Goal: Entertainment & Leisure: Consume media (video, audio)

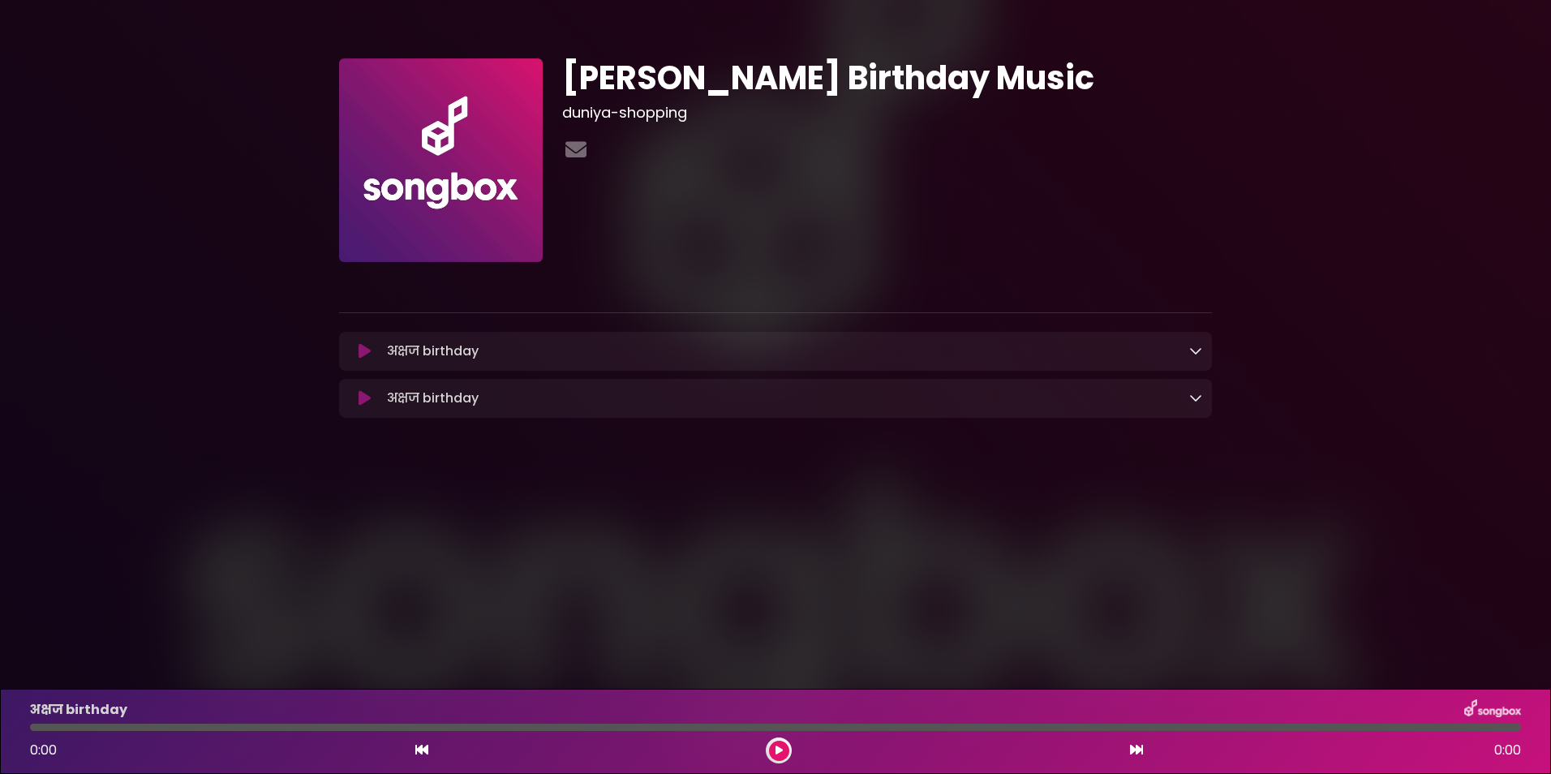
click at [1197, 394] on icon at bounding box center [1195, 397] width 13 height 13
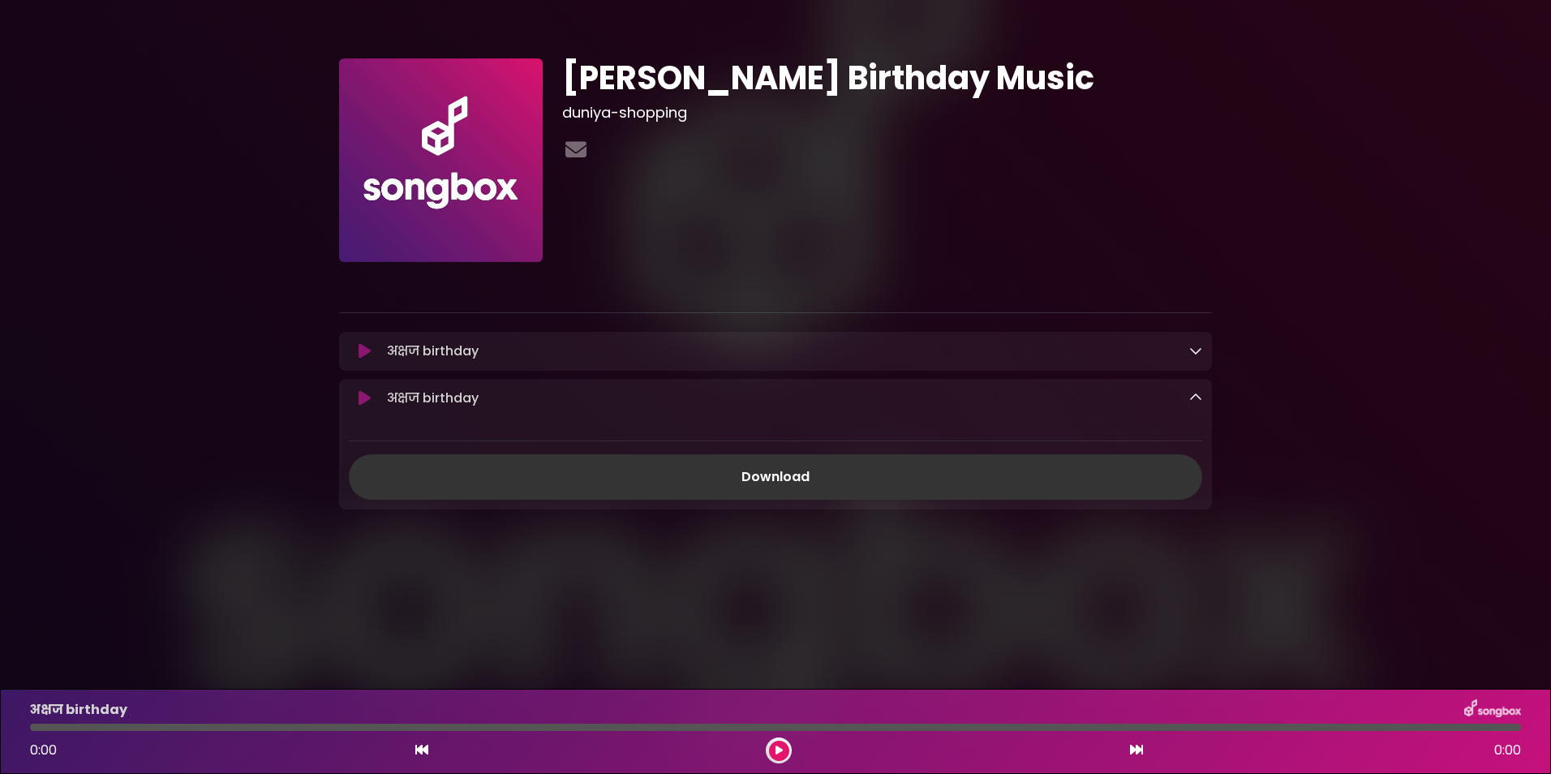
click at [1197, 394] on icon at bounding box center [1195, 397] width 13 height 13
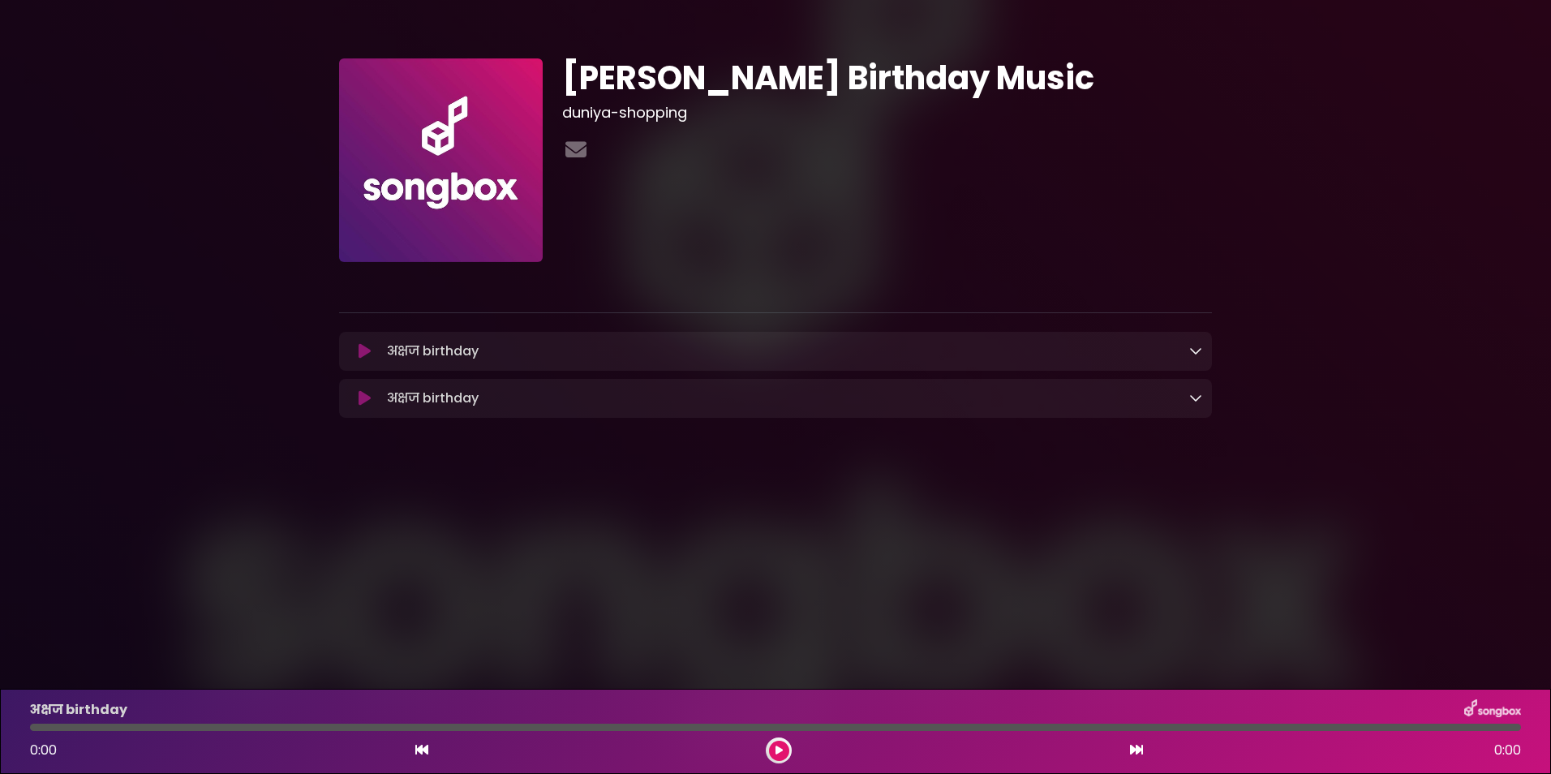
click at [1190, 342] on link at bounding box center [1195, 350] width 13 height 19
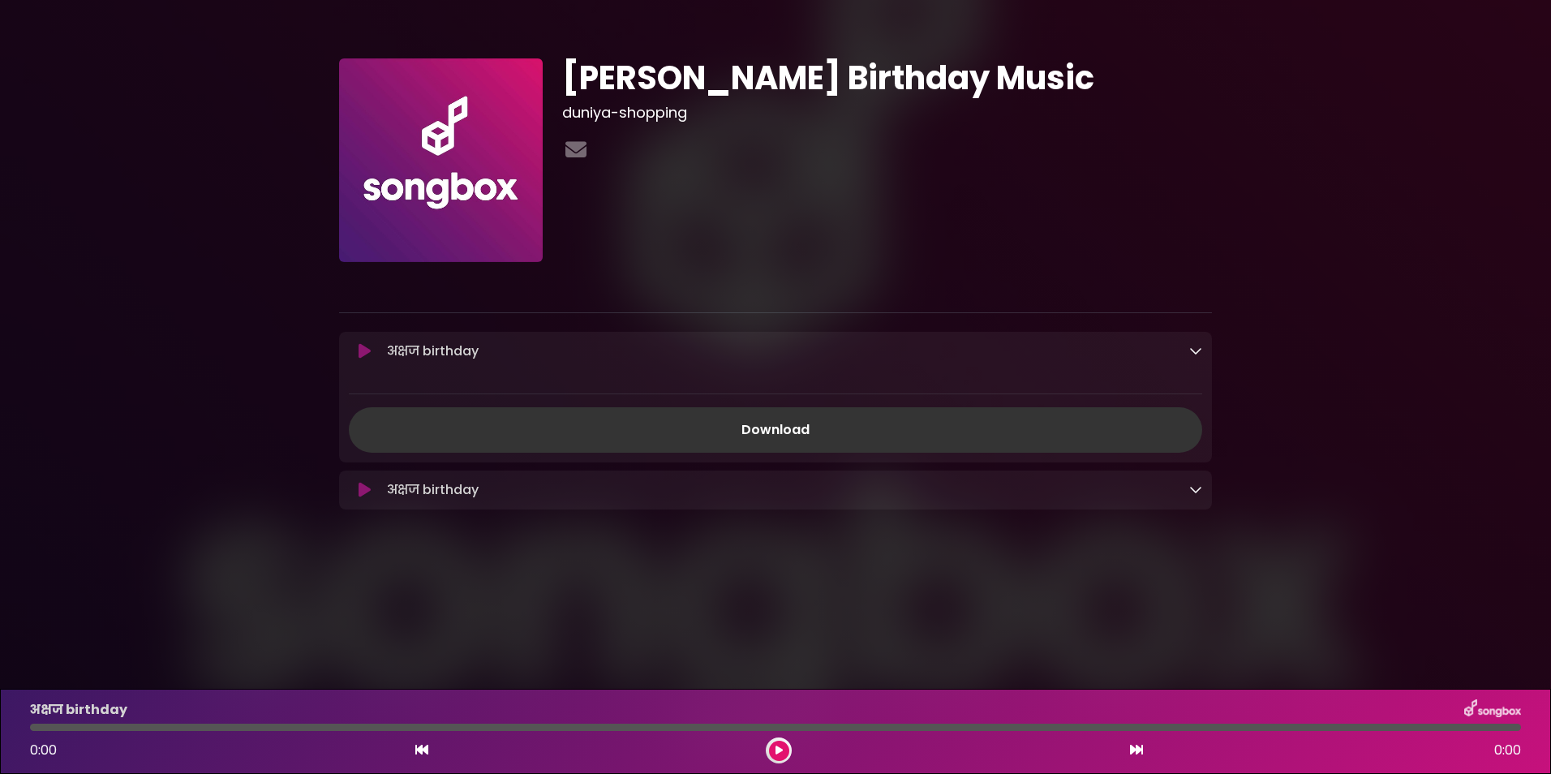
click at [361, 354] on icon at bounding box center [365, 351] width 12 height 16
click at [1194, 352] on icon at bounding box center [1195, 350] width 13 height 13
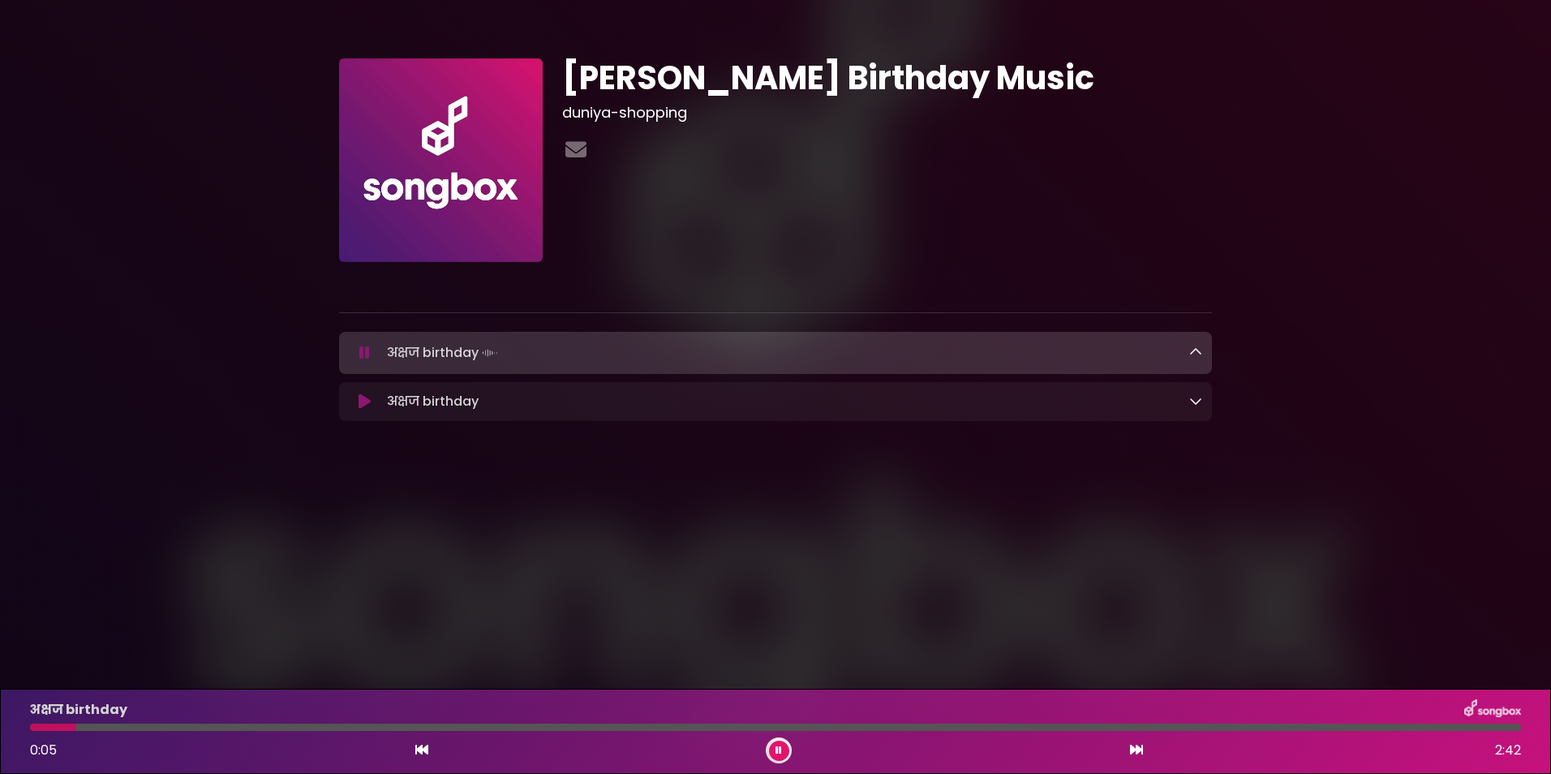
click at [359, 352] on button at bounding box center [365, 353] width 32 height 16
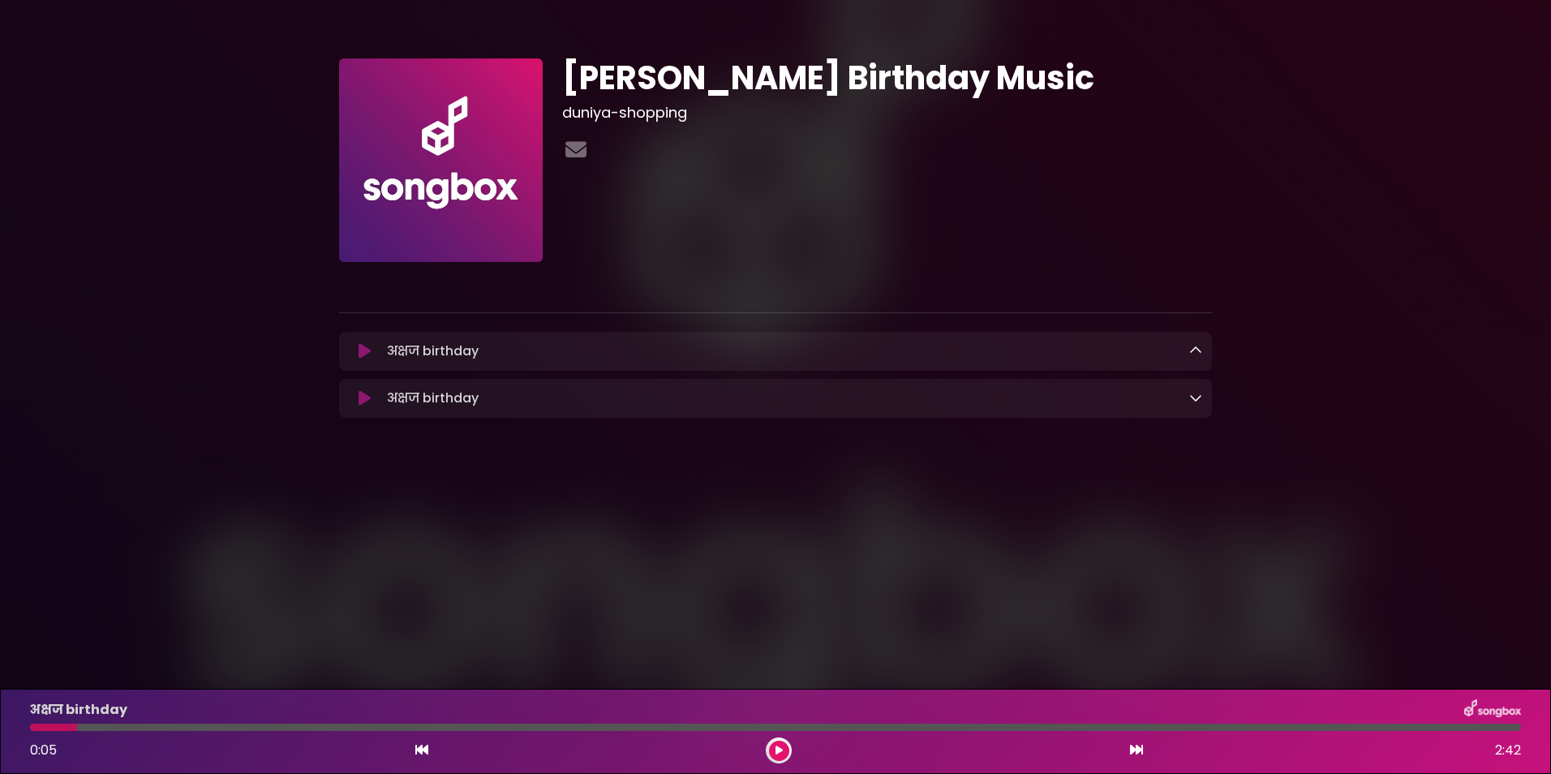
click at [1187, 394] on div "अक्षज birthday Loading Track..." at bounding box center [791, 398] width 822 height 19
click at [1195, 395] on icon at bounding box center [1195, 397] width 13 height 13
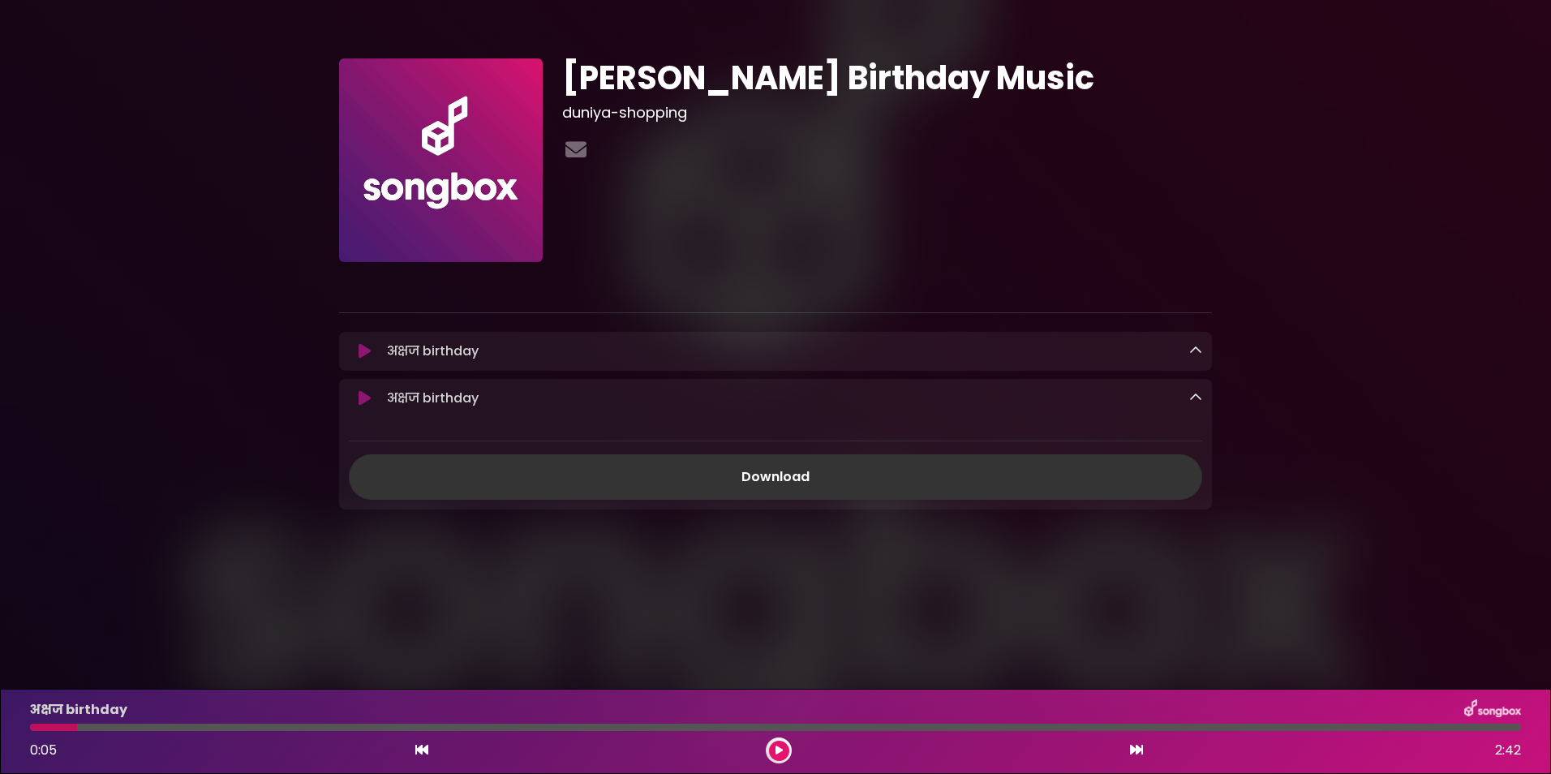
click at [363, 401] on icon at bounding box center [365, 398] width 12 height 16
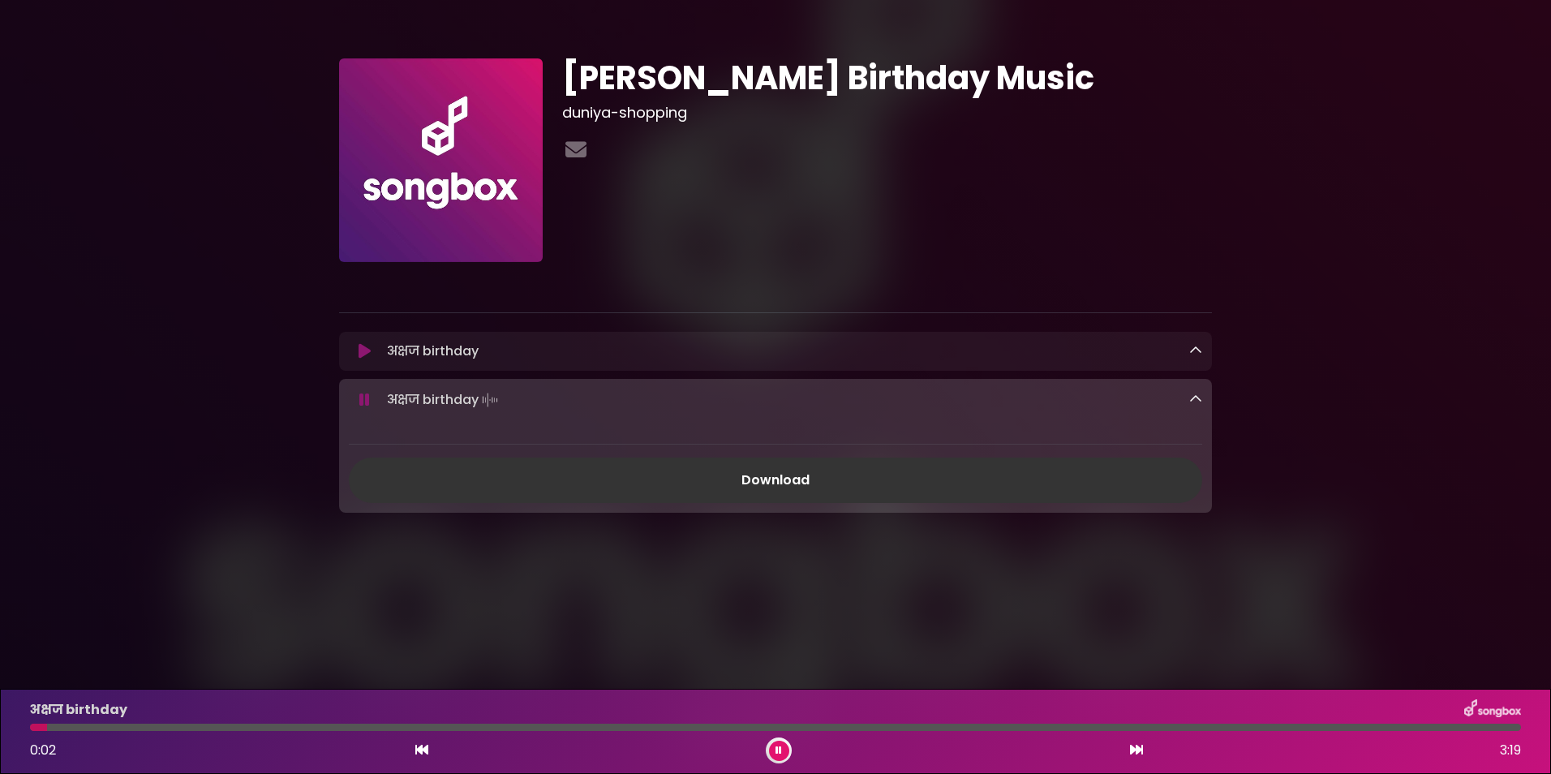
click at [382, 444] on hr at bounding box center [775, 444] width 853 height 1
click at [361, 401] on icon at bounding box center [364, 400] width 11 height 16
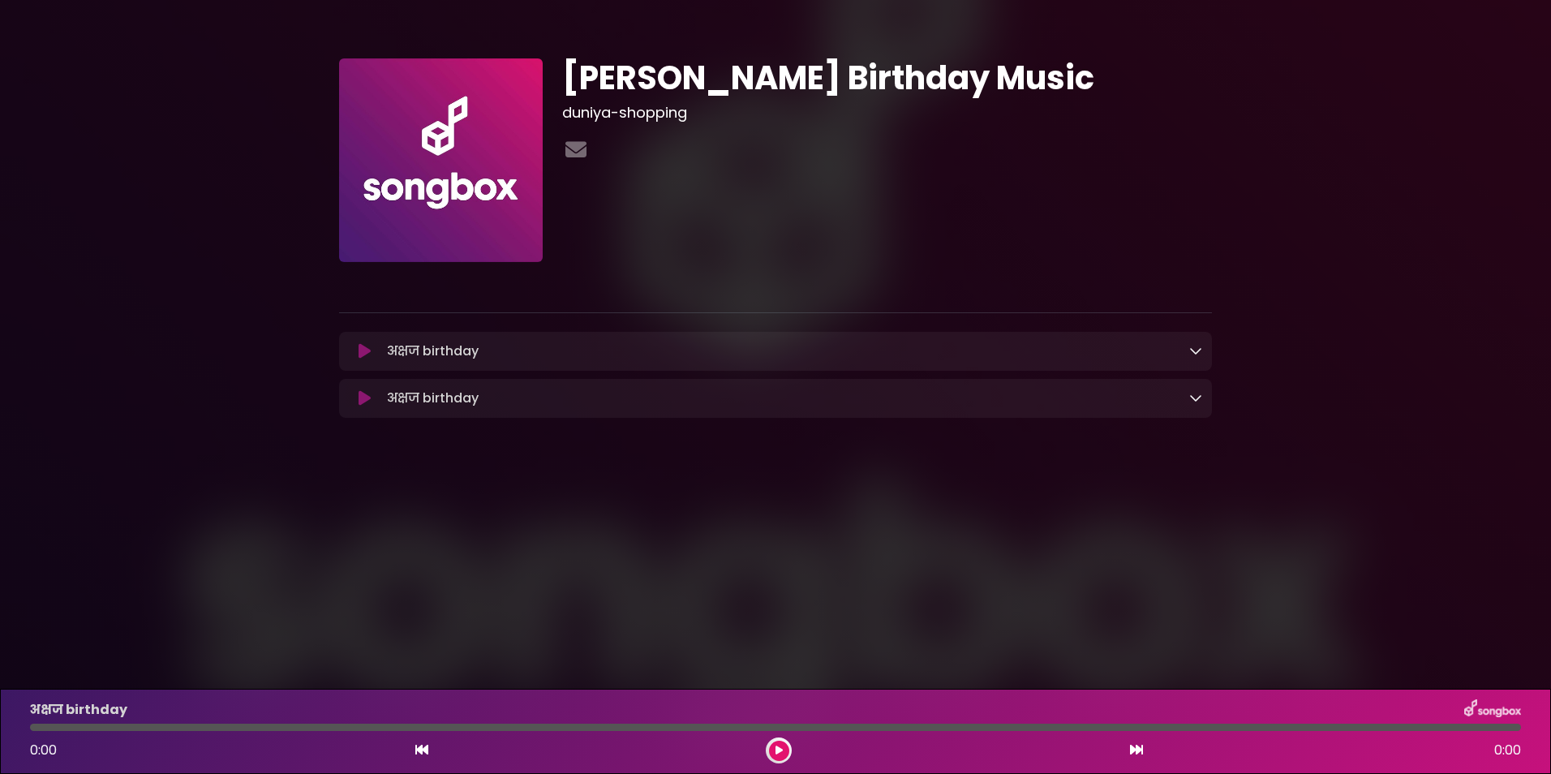
click at [1188, 392] on div "अक्षज birthday Loading Track..." at bounding box center [791, 398] width 822 height 19
click at [1197, 398] on icon at bounding box center [1195, 397] width 13 height 13
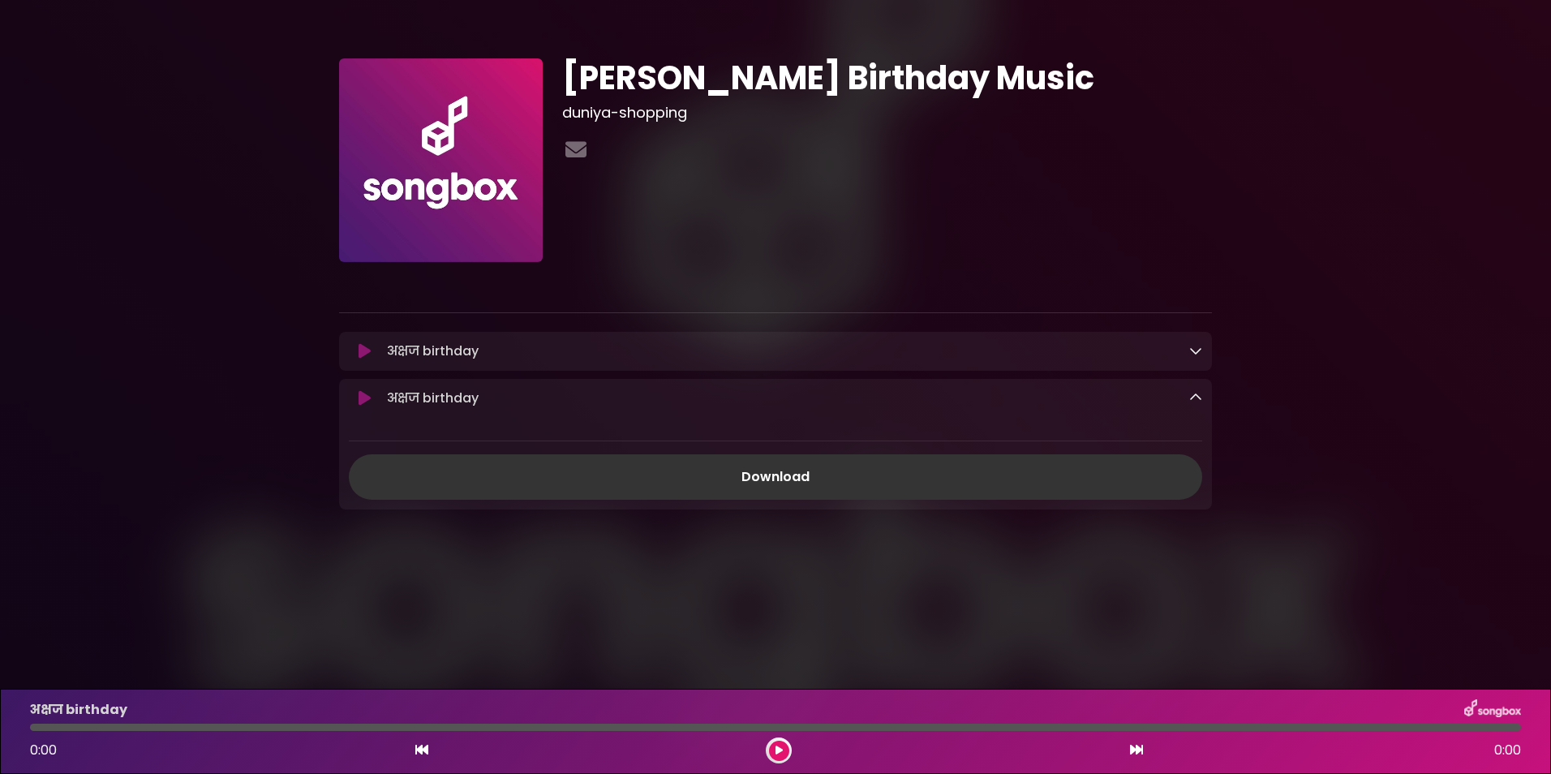
click at [1197, 398] on icon at bounding box center [1195, 397] width 13 height 13
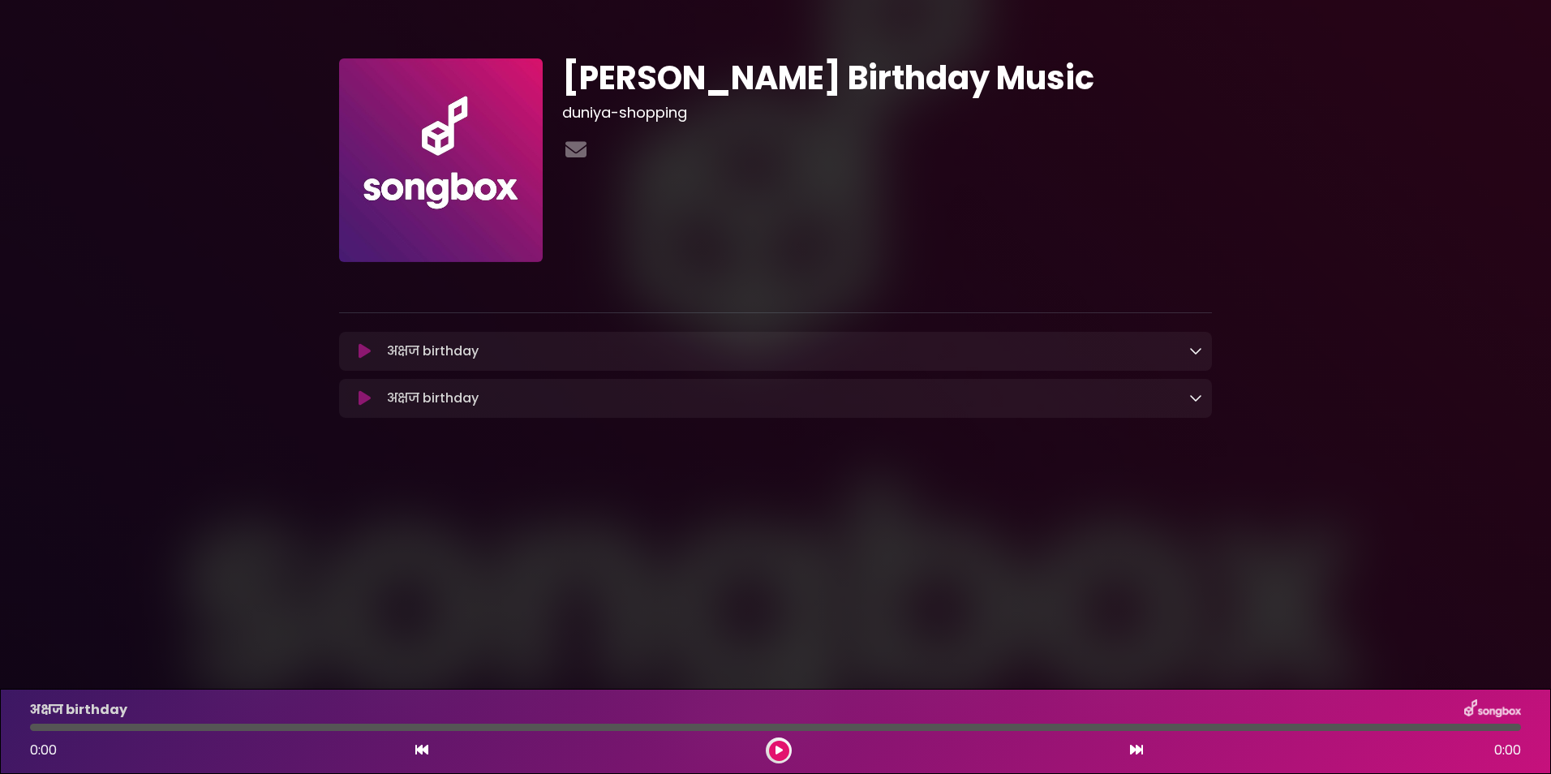
click at [362, 350] on icon at bounding box center [365, 351] width 12 height 16
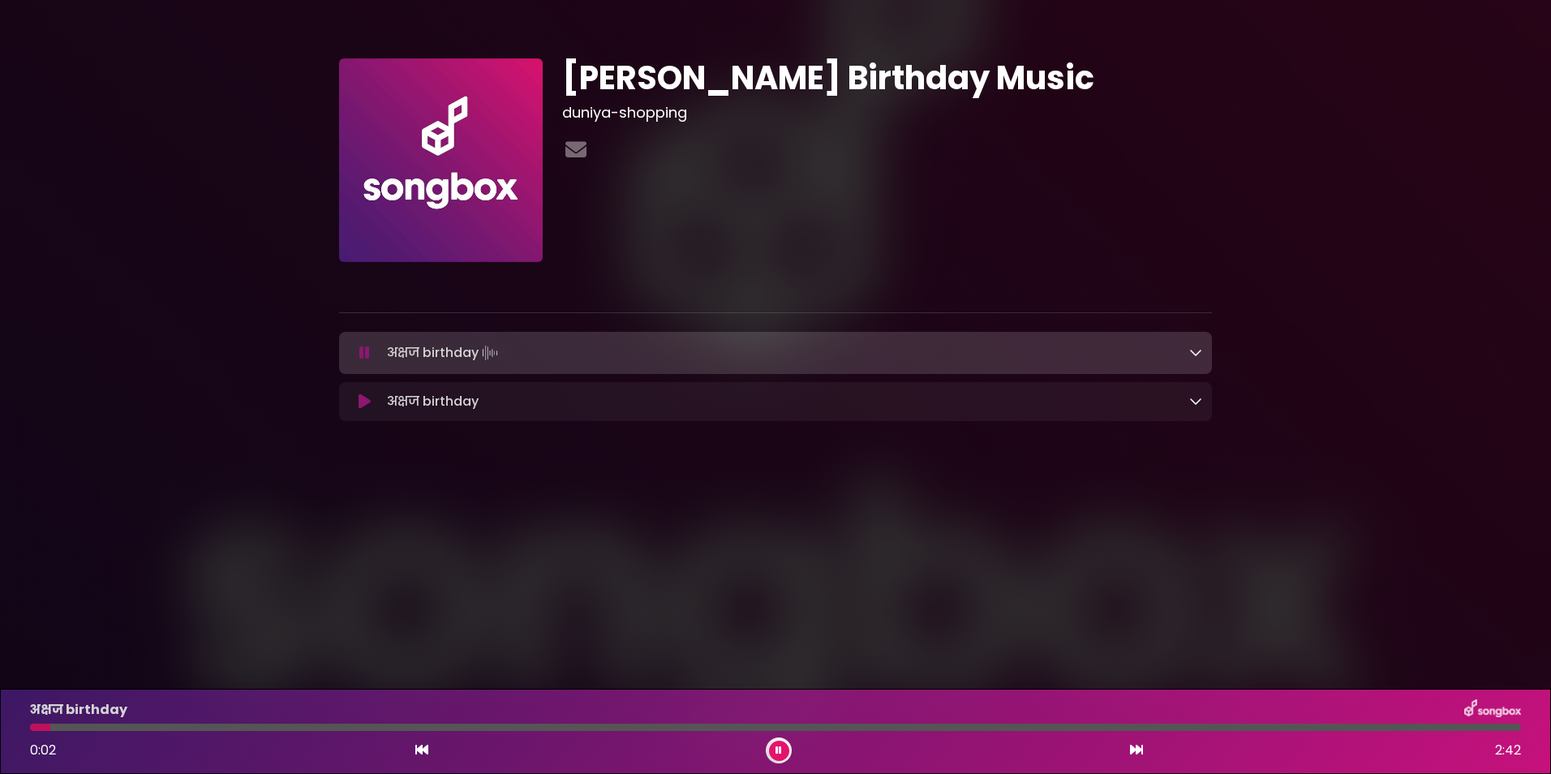
click at [174, 724] on div at bounding box center [775, 726] width 1491 height 7
click at [359, 409] on icon at bounding box center [365, 401] width 12 height 16
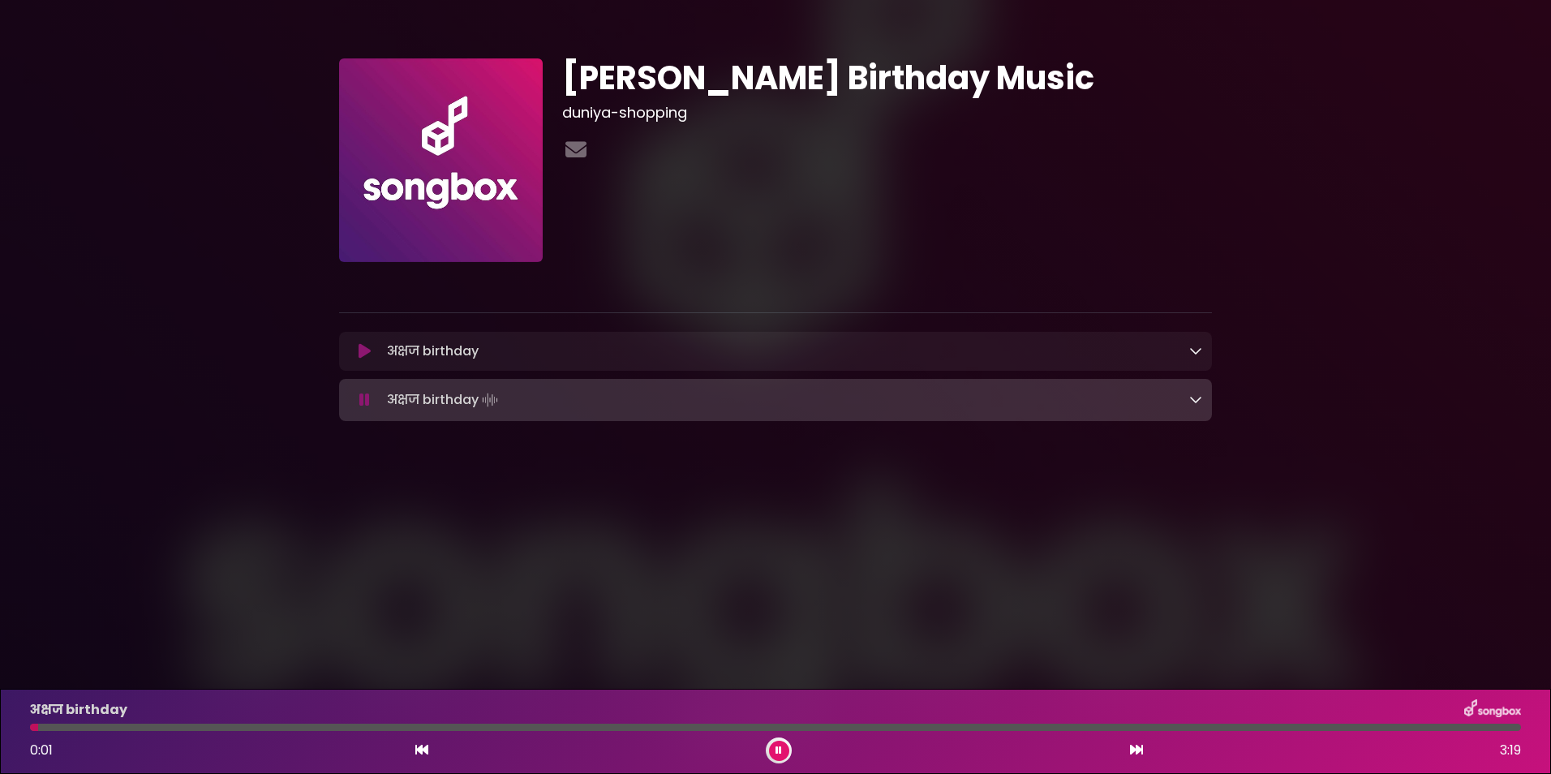
click at [70, 728] on div at bounding box center [775, 726] width 1491 height 7
click at [129, 725] on div at bounding box center [775, 726] width 1491 height 7
click at [38, 726] on div at bounding box center [87, 726] width 115 height 7
click at [71, 728] on div at bounding box center [775, 726] width 1491 height 7
click at [60, 728] on div at bounding box center [54, 726] width 49 height 7
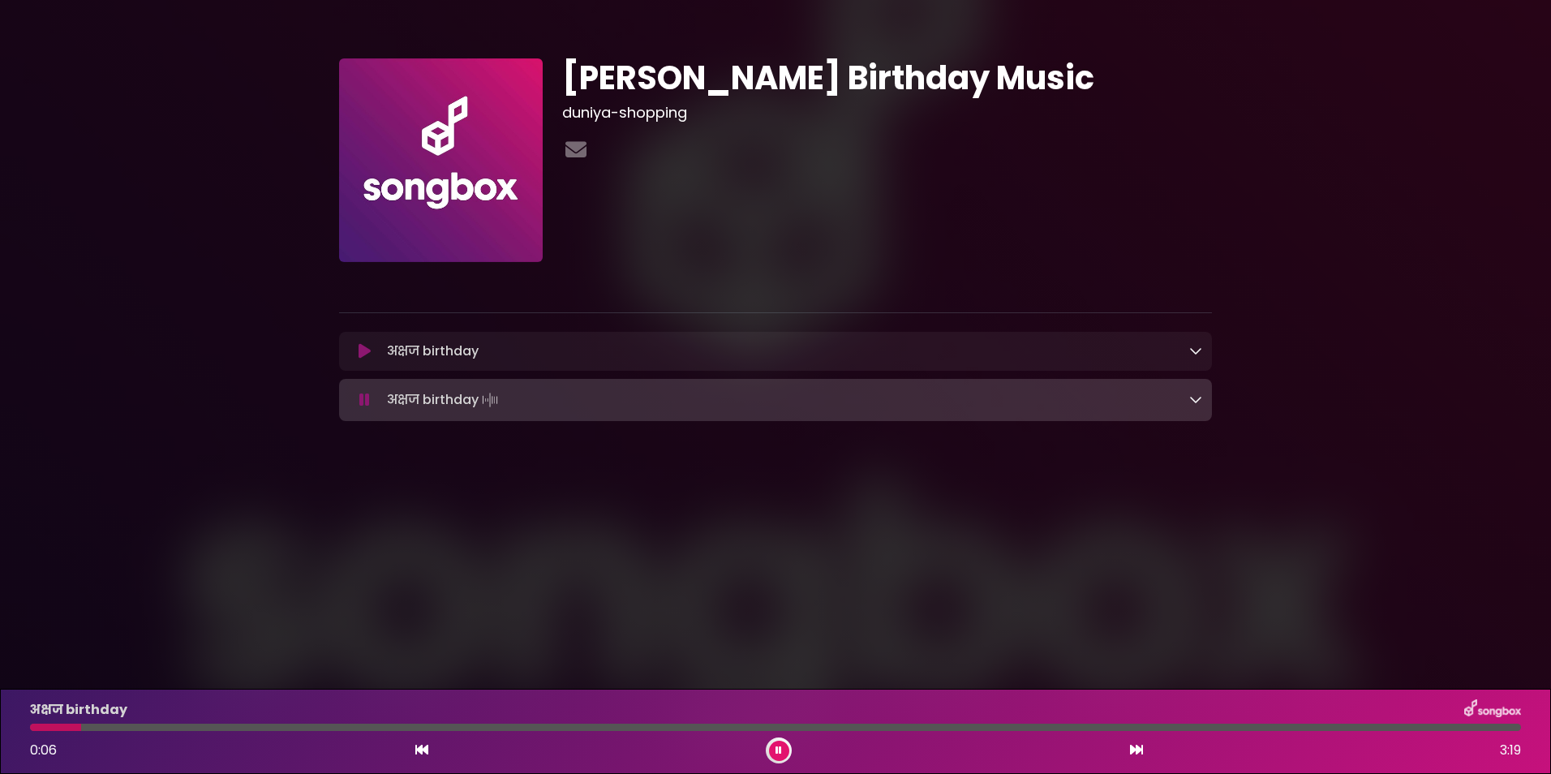
click at [362, 350] on icon at bounding box center [365, 351] width 12 height 16
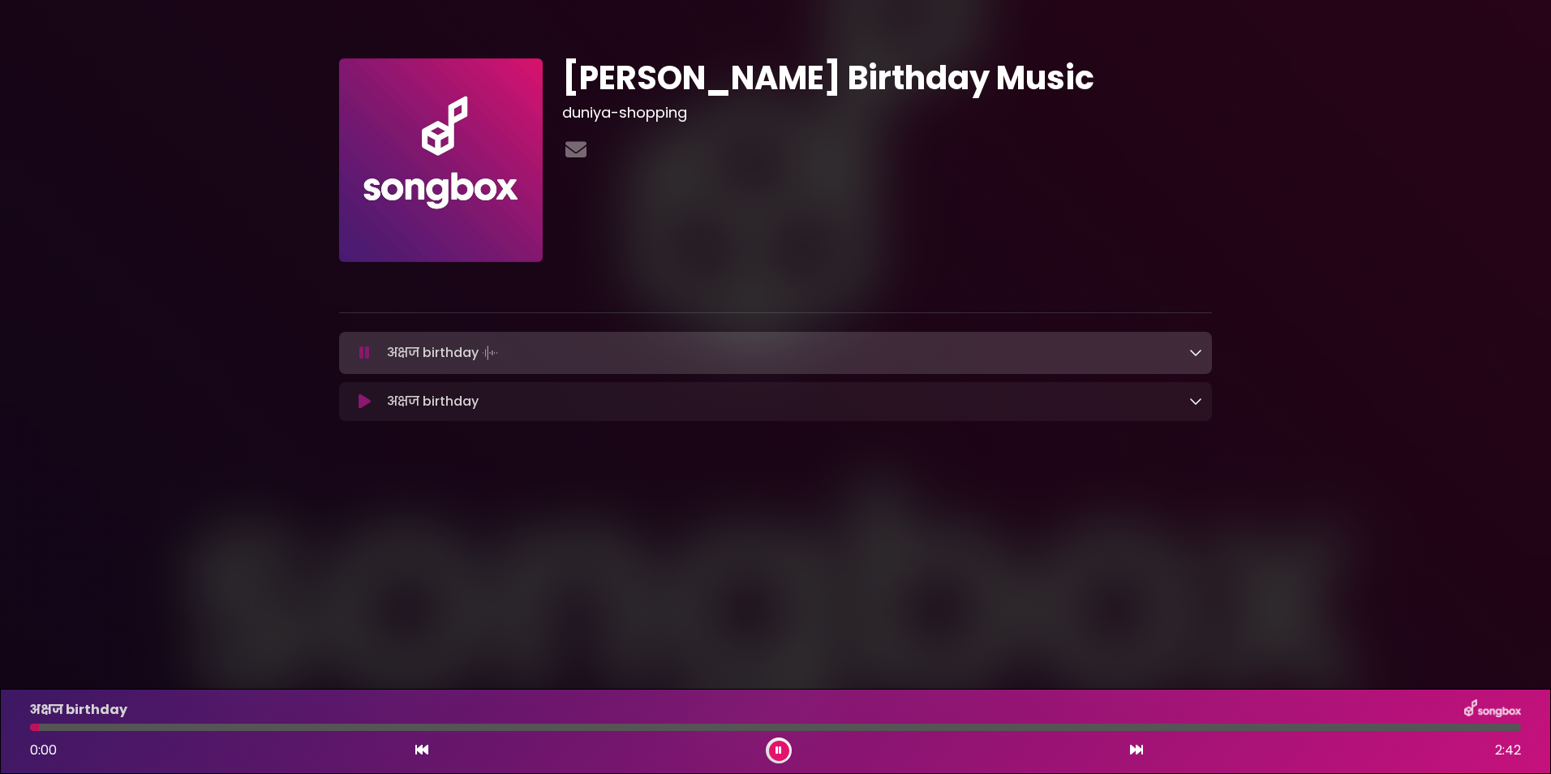
click at [64, 723] on div at bounding box center [775, 726] width 1491 height 7
click at [781, 747] on icon at bounding box center [778, 750] width 6 height 10
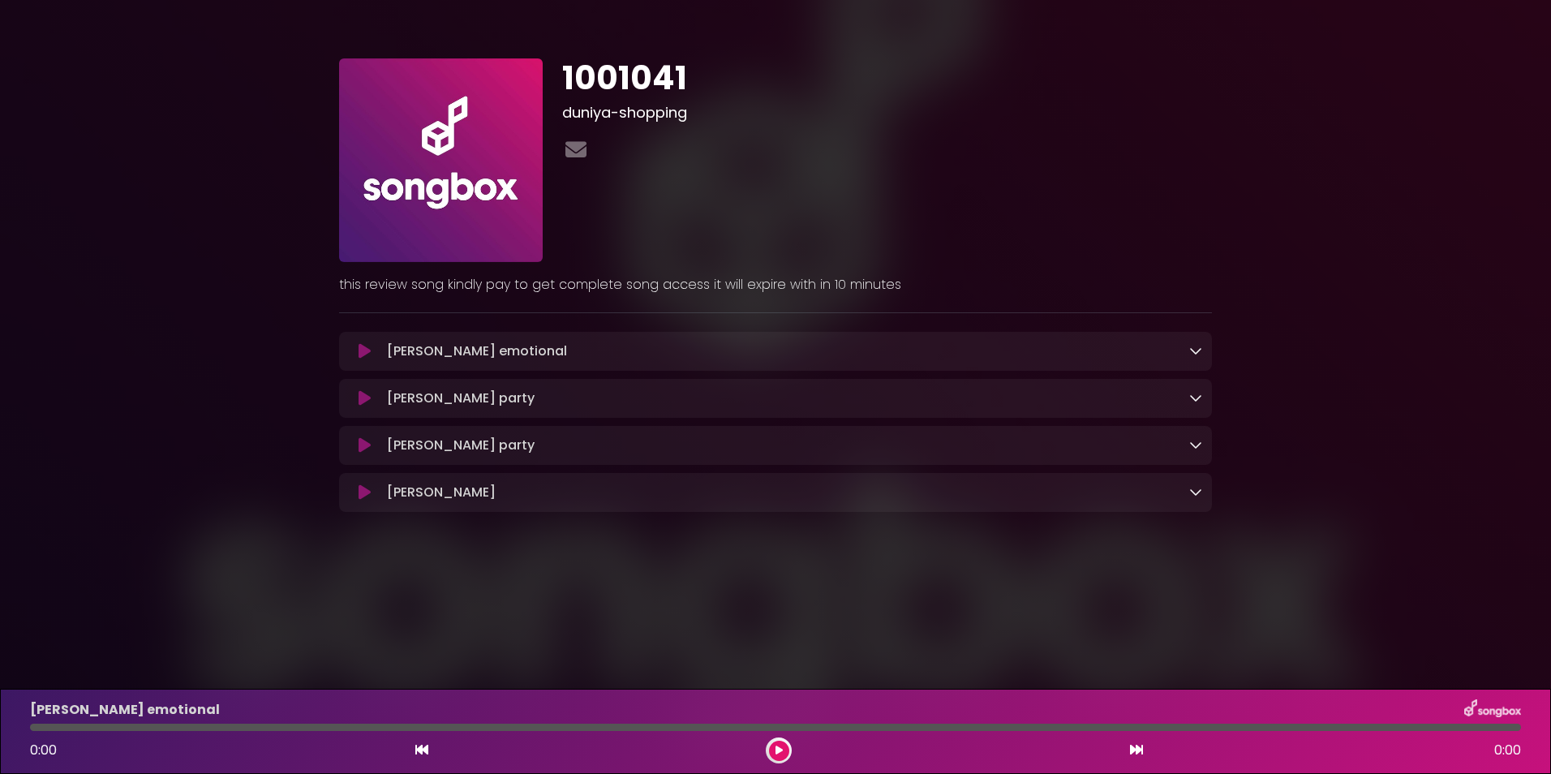
click at [1190, 354] on icon at bounding box center [1195, 350] width 13 height 13
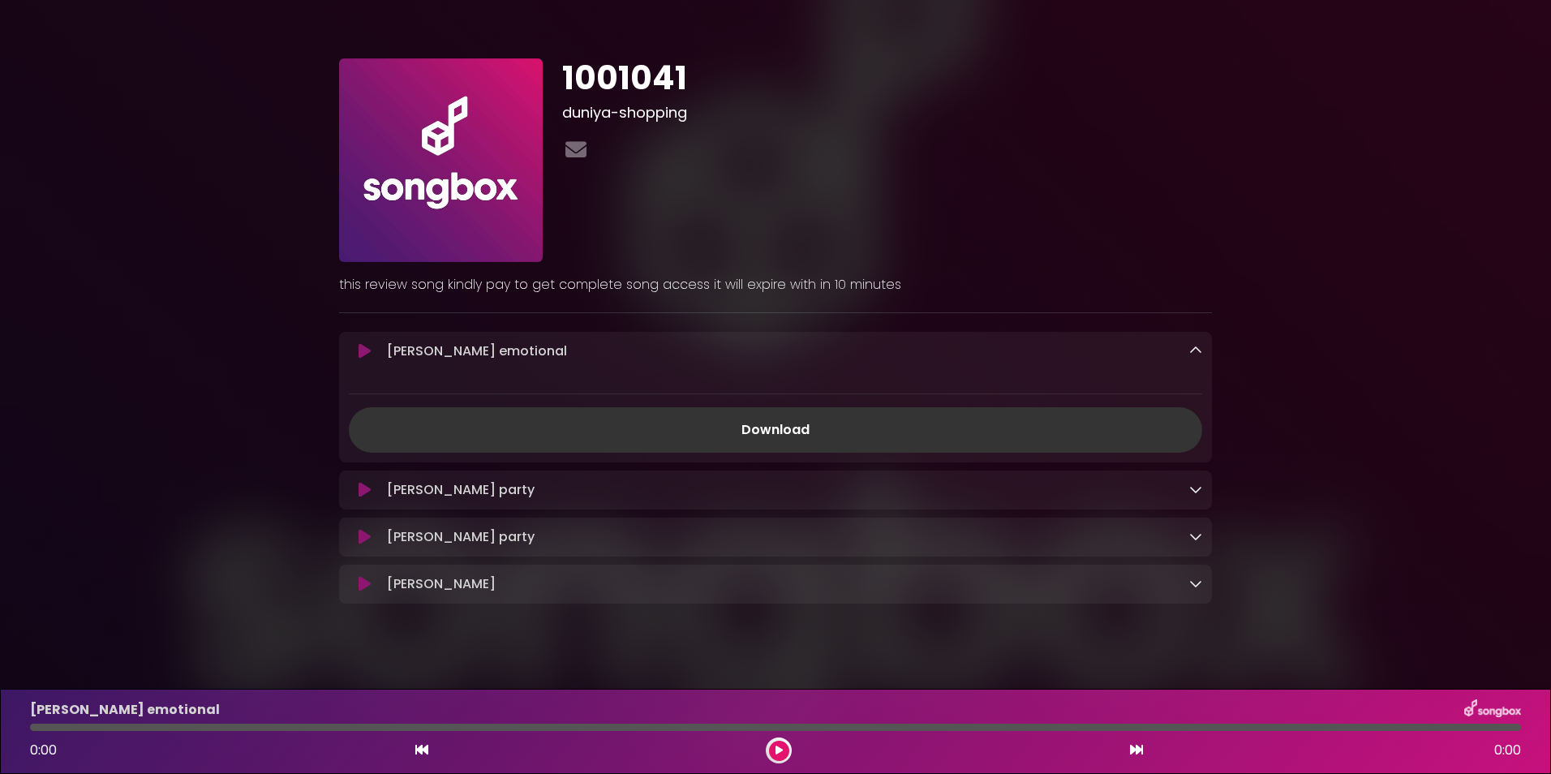
click at [1190, 354] on icon at bounding box center [1195, 350] width 13 height 13
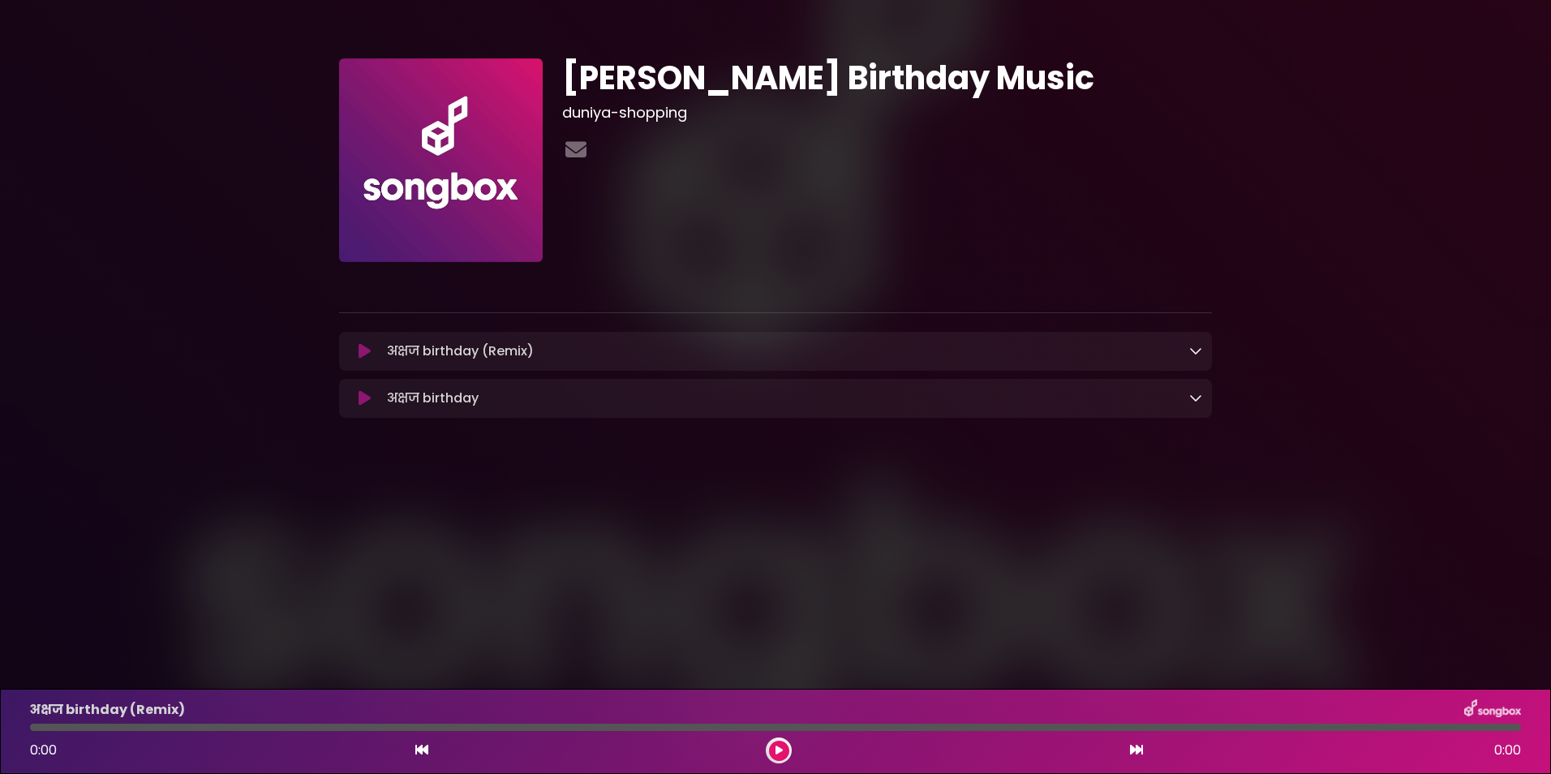
click at [1108, 350] on div "अक्षज birthday (Remix) Loading Track..." at bounding box center [791, 350] width 822 height 19
click at [361, 348] on icon at bounding box center [365, 351] width 12 height 16
click at [1198, 348] on icon at bounding box center [1195, 350] width 13 height 13
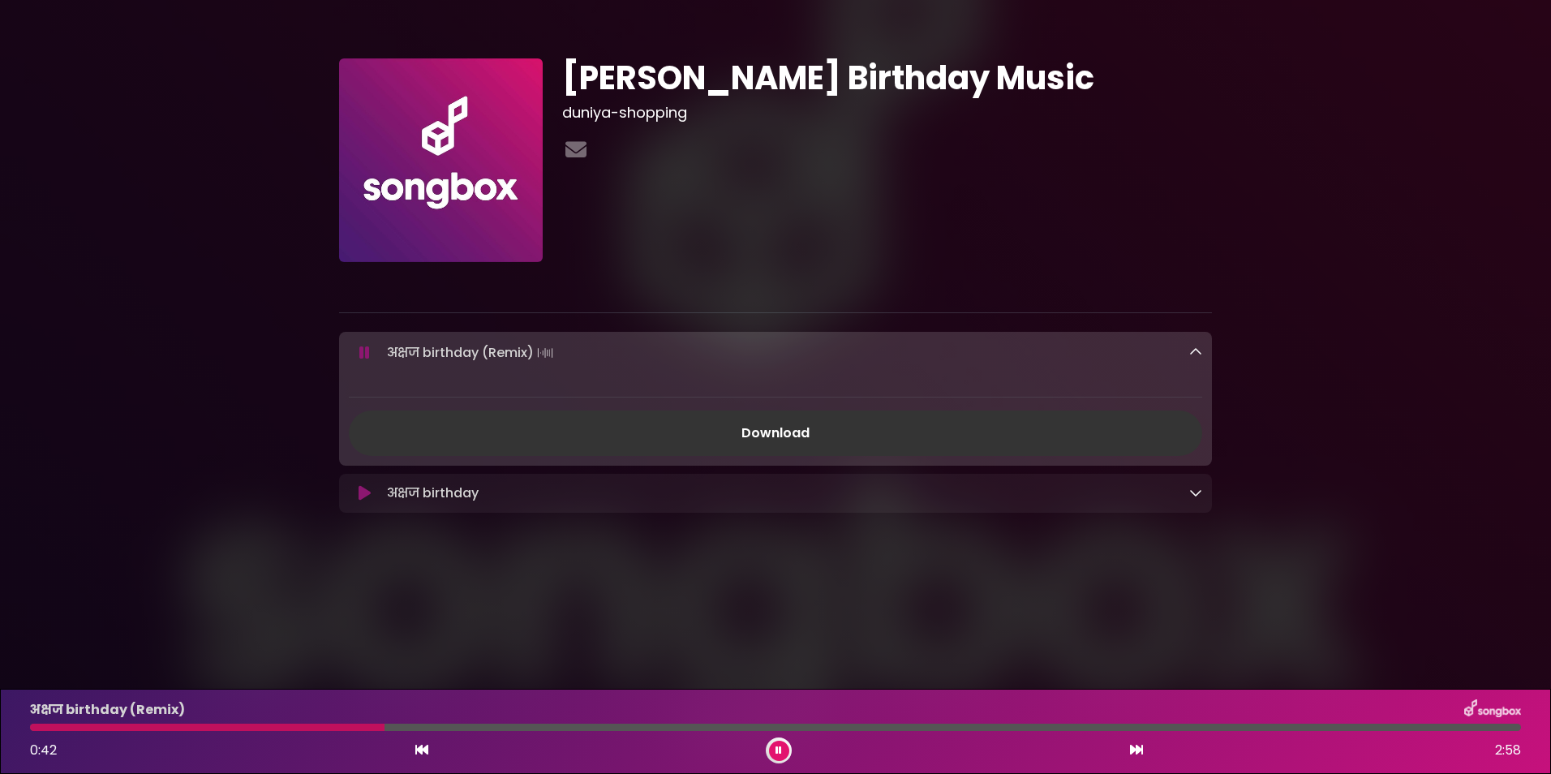
click at [660, 637] on body "× Lalita Sharma Birthday Music duniya-shopping" at bounding box center [775, 387] width 1551 height 774
click at [778, 749] on icon at bounding box center [778, 750] width 11 height 11
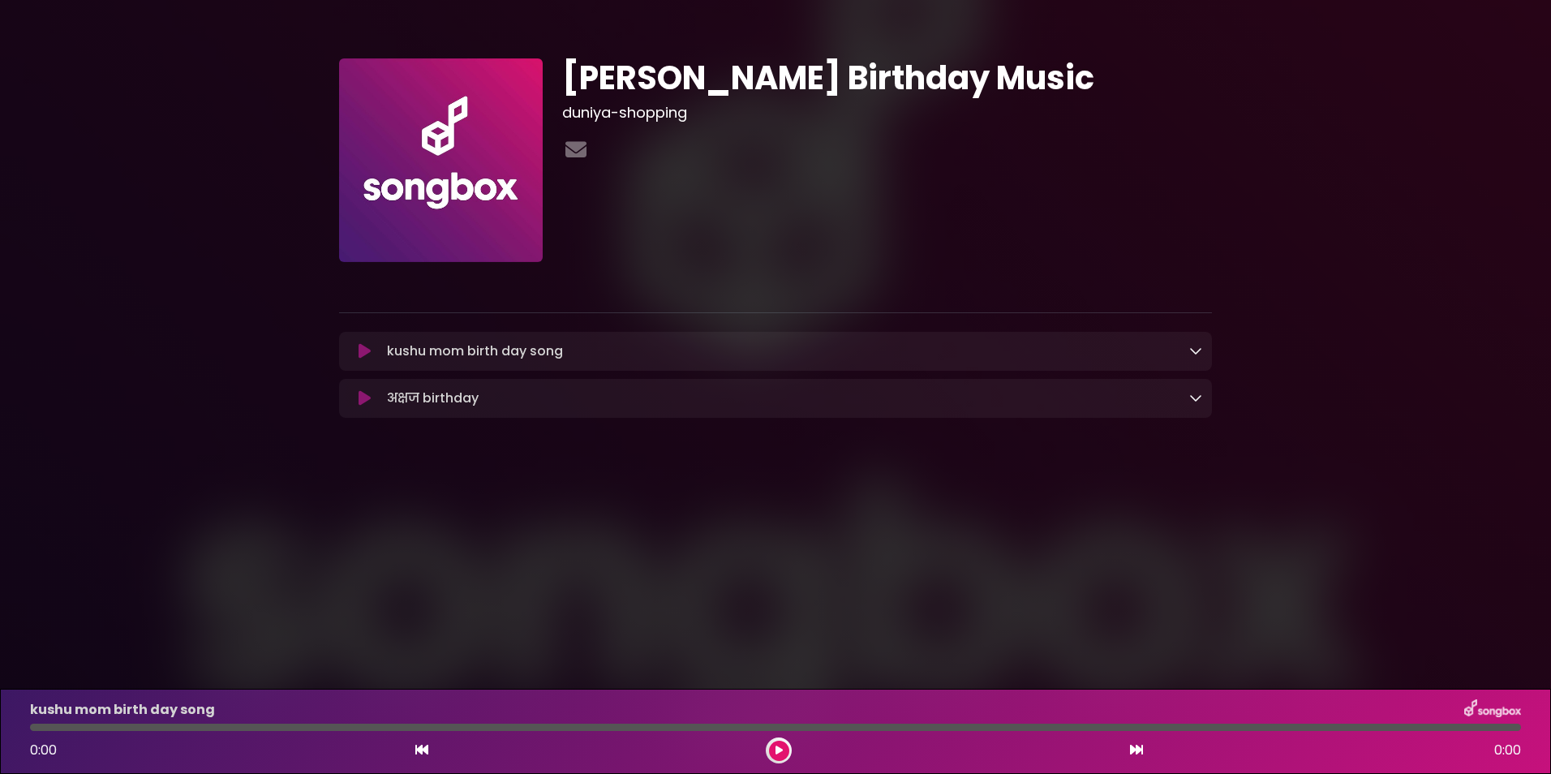
click at [777, 753] on icon at bounding box center [778, 750] width 7 height 10
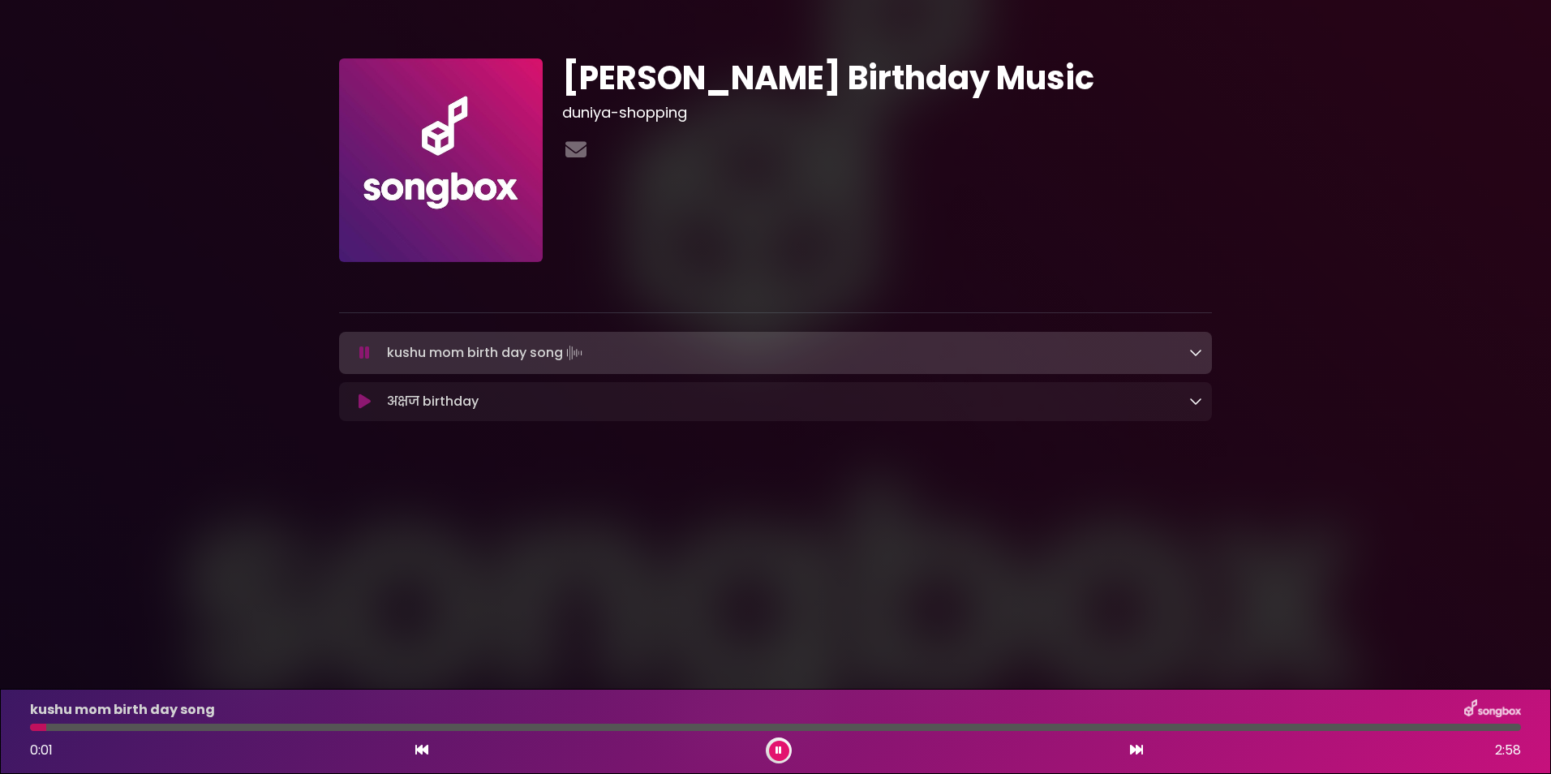
click at [1191, 396] on icon at bounding box center [1195, 400] width 13 height 13
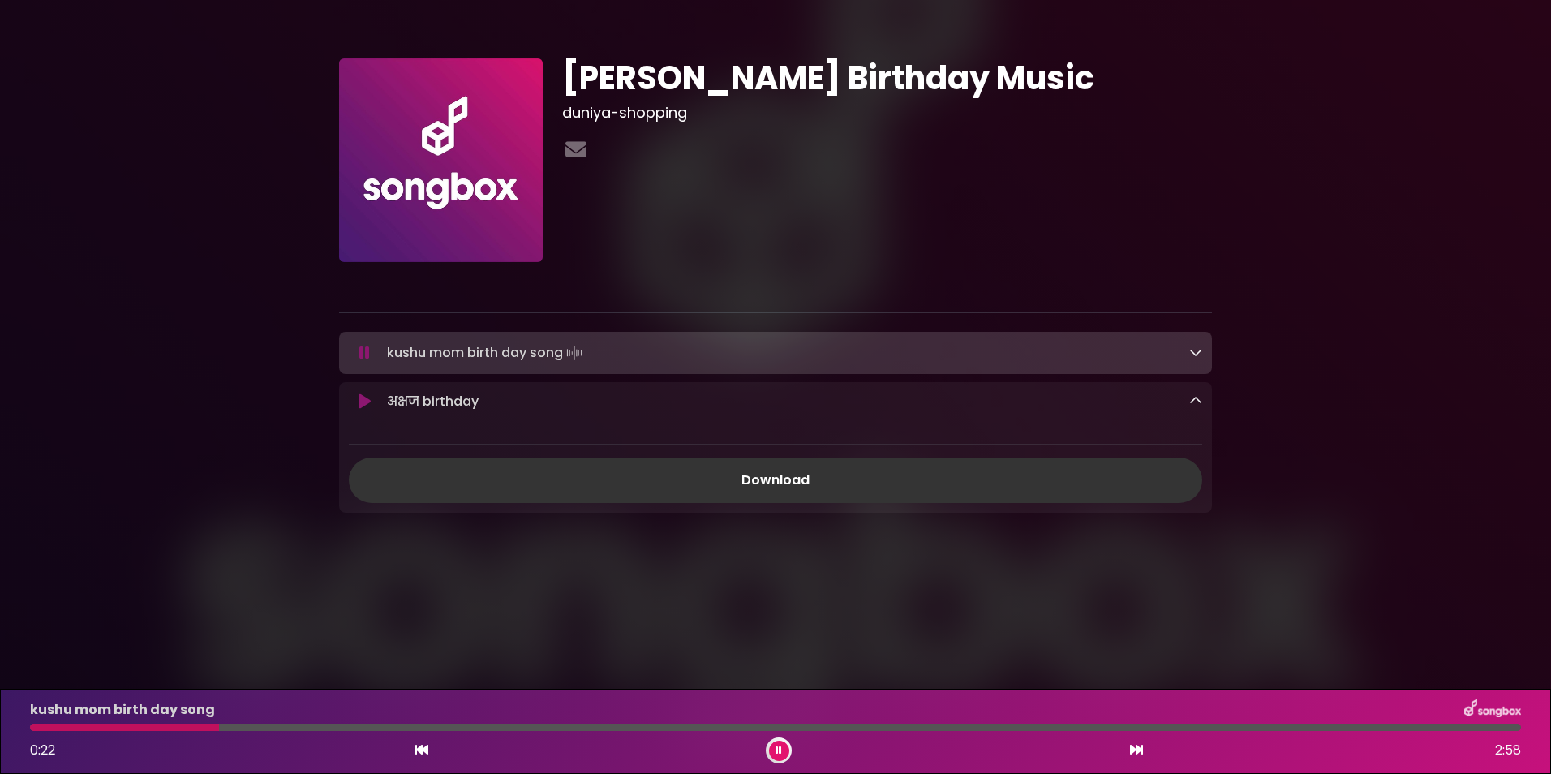
click at [241, 729] on div at bounding box center [775, 726] width 1491 height 7
click at [277, 728] on div at bounding box center [775, 726] width 1491 height 7
click at [320, 724] on div at bounding box center [775, 726] width 1491 height 7
click at [1201, 354] on icon at bounding box center [1195, 352] width 13 height 13
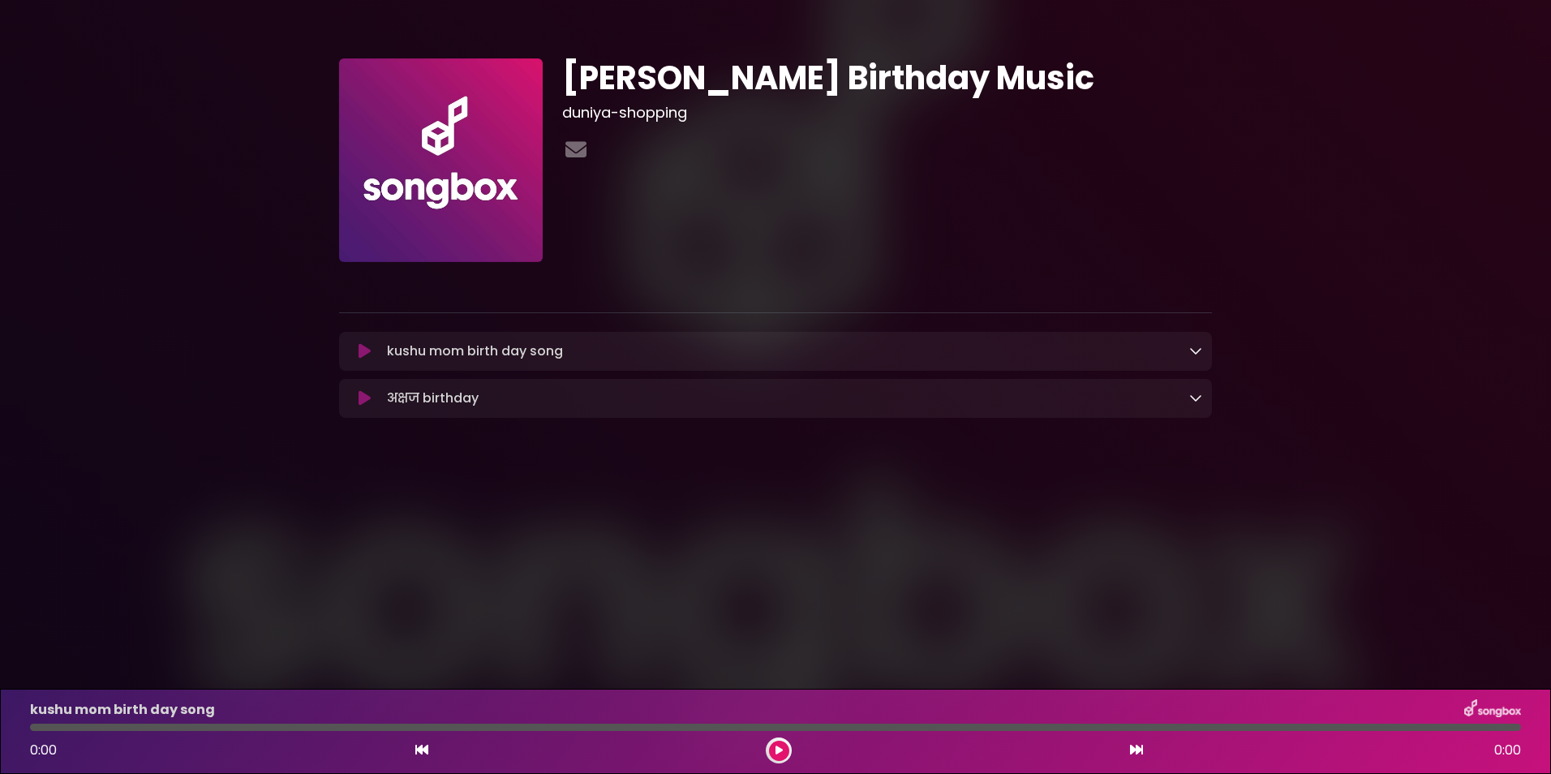
click at [363, 350] on icon at bounding box center [365, 351] width 12 height 16
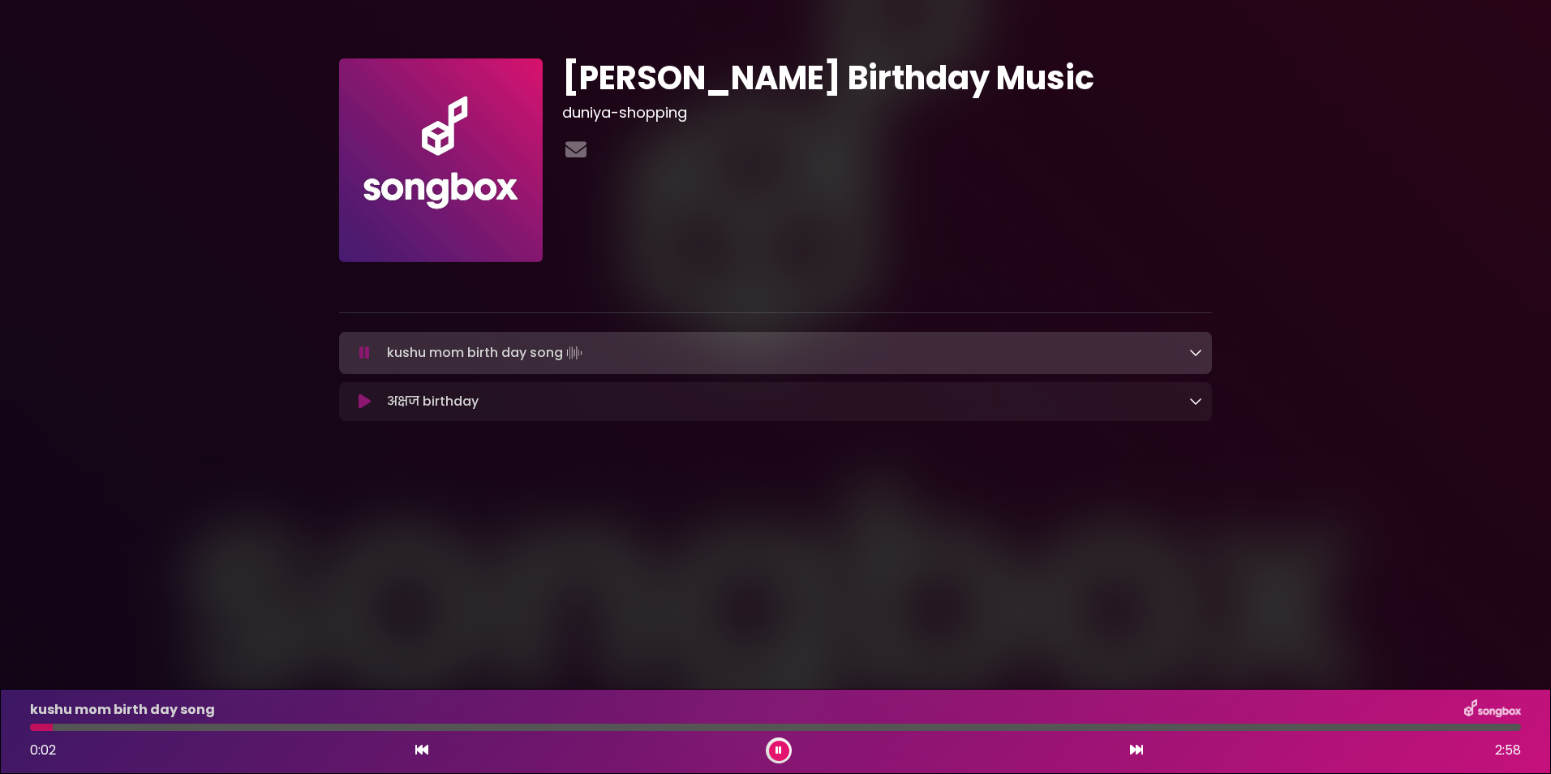
click at [357, 404] on button at bounding box center [365, 401] width 32 height 16
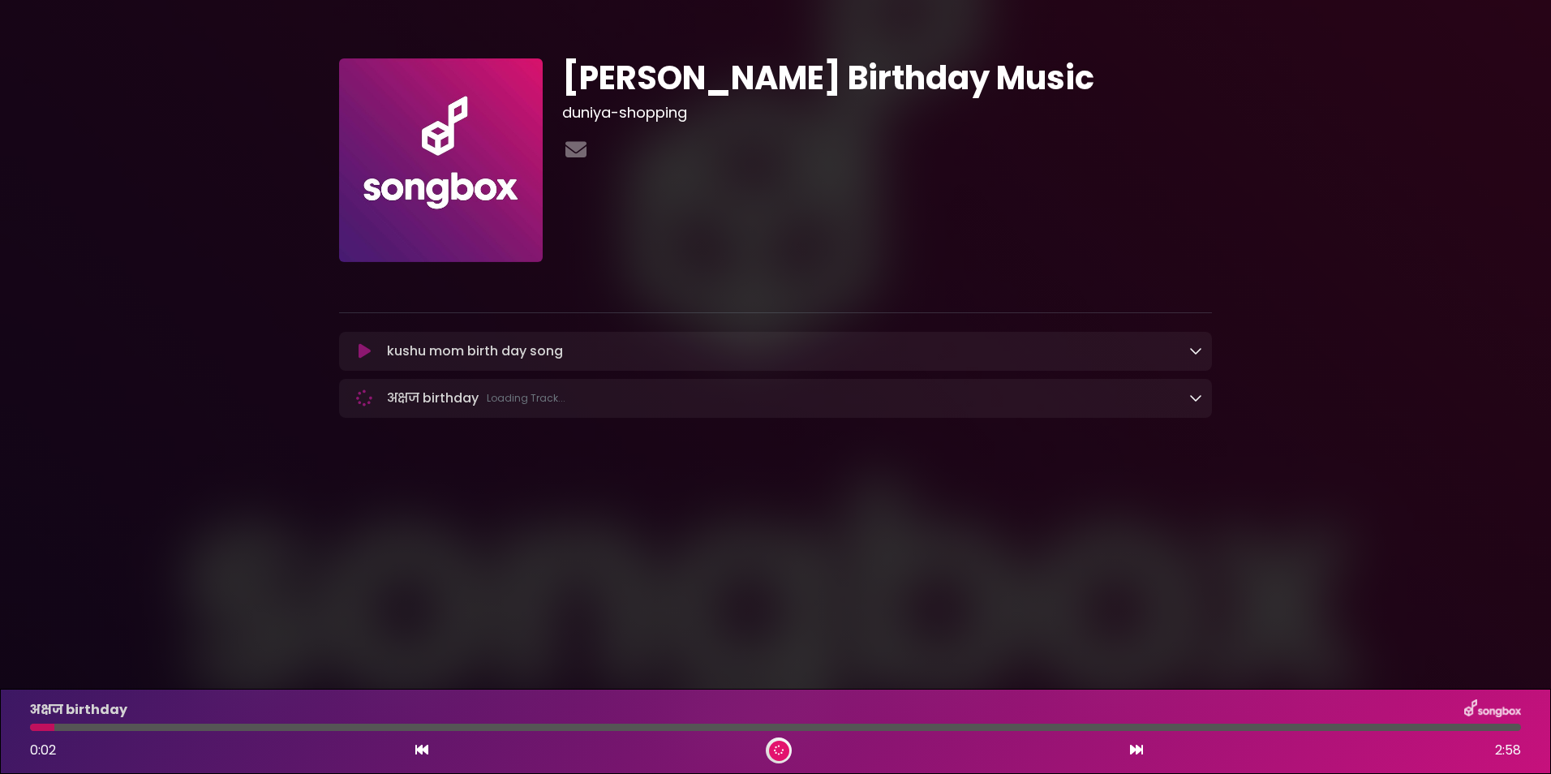
click at [1190, 399] on icon at bounding box center [1195, 397] width 13 height 13
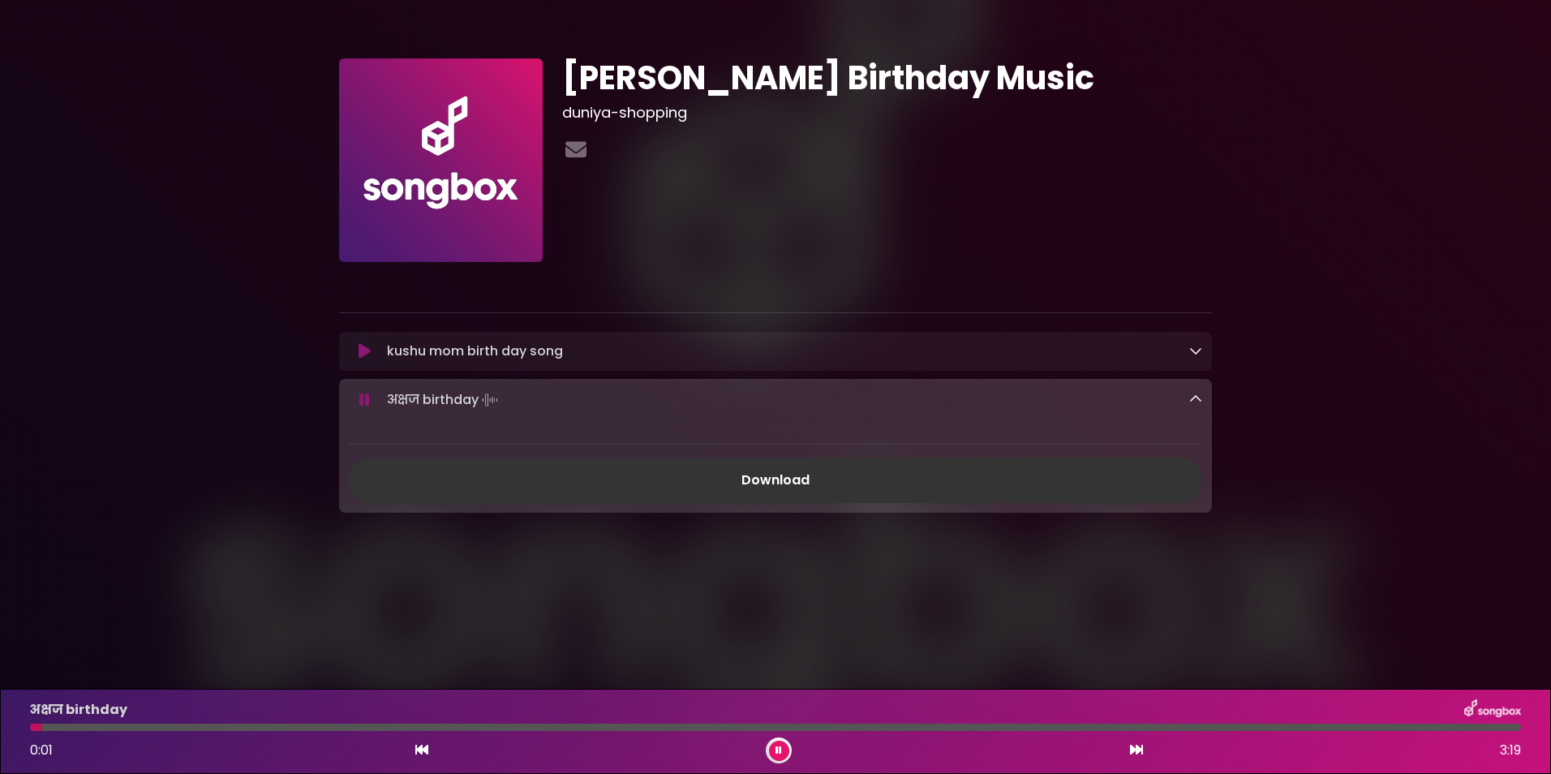
click at [1190, 399] on icon at bounding box center [1195, 399] width 13 height 13
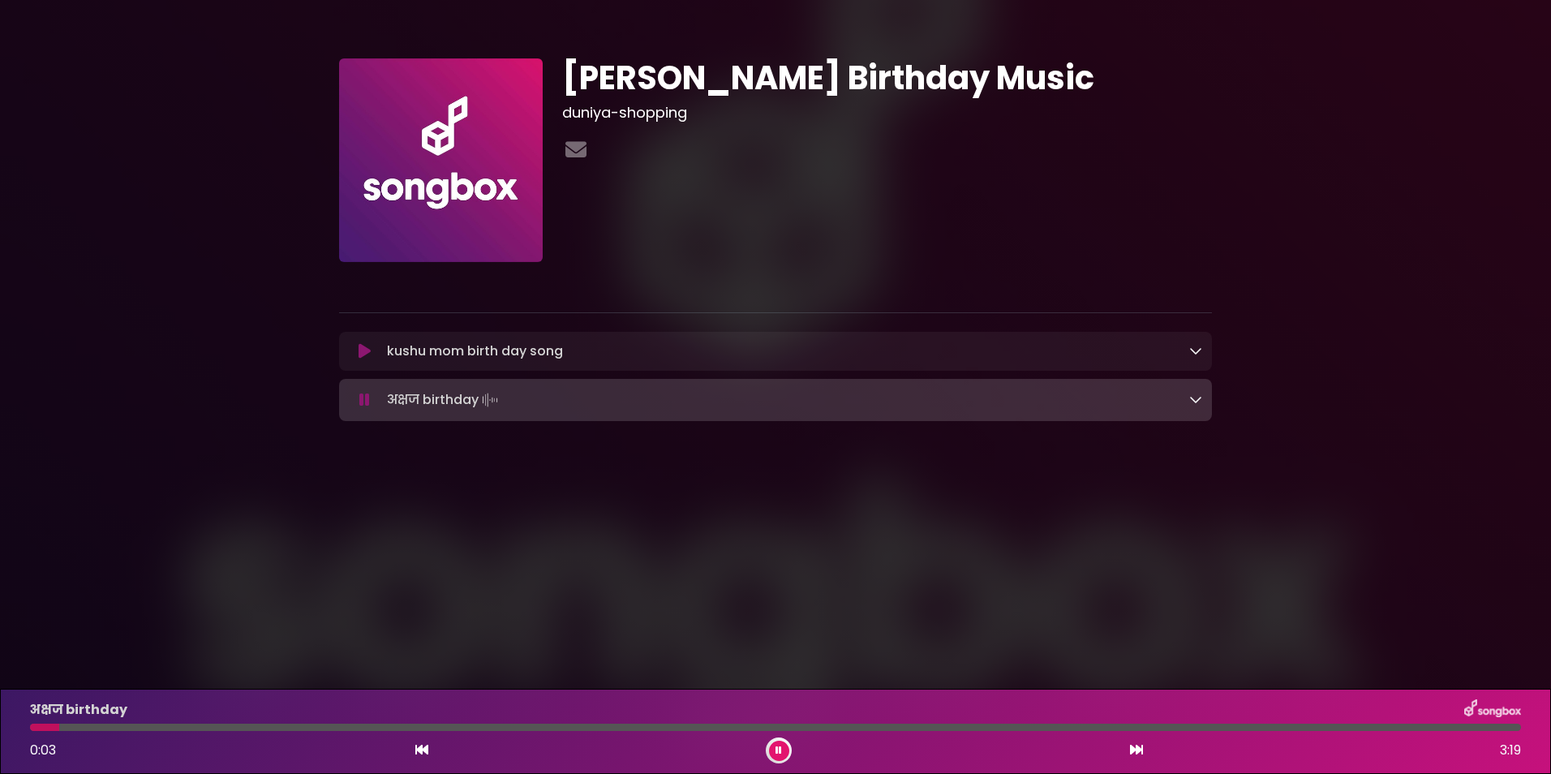
click at [951, 394] on div "अक्षज birthday Loading Track..." at bounding box center [791, 400] width 822 height 23
click at [108, 728] on div at bounding box center [775, 726] width 1491 height 7
click at [144, 723] on div at bounding box center [775, 726] width 1491 height 7
click at [195, 726] on div at bounding box center [775, 726] width 1491 height 7
click at [306, 728] on div at bounding box center [775, 726] width 1491 height 7
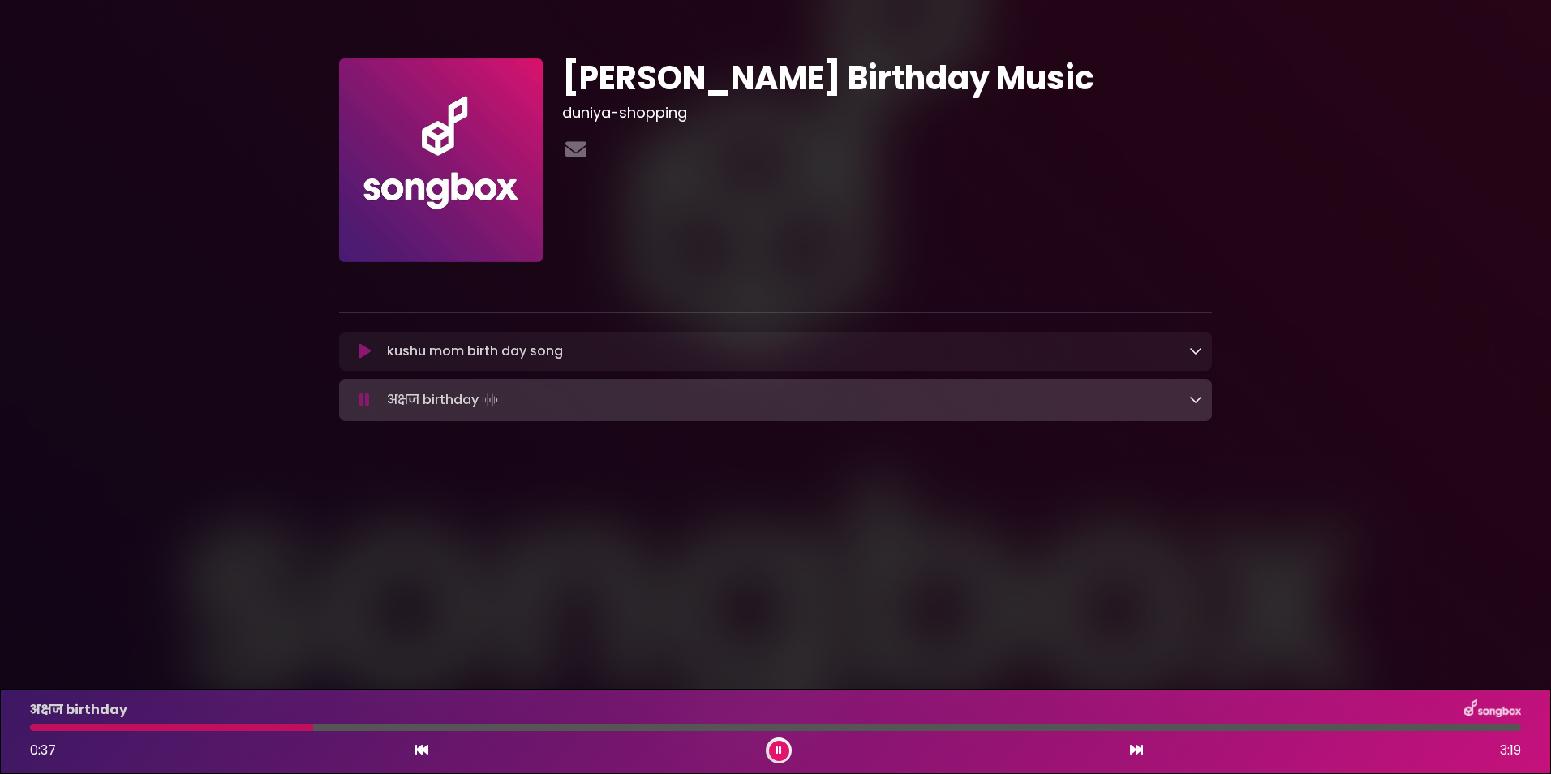
click at [509, 726] on div at bounding box center [775, 726] width 1491 height 7
